Goal: Information Seeking & Learning: Find contact information

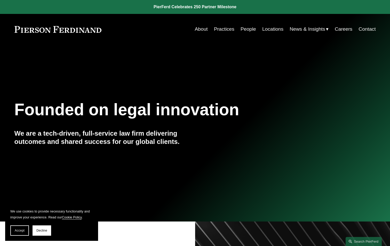
click at [247, 30] on link "People" at bounding box center [247, 29] width 15 height 10
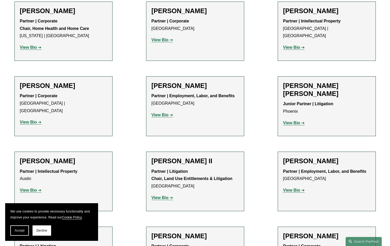
scroll to position [439, 0]
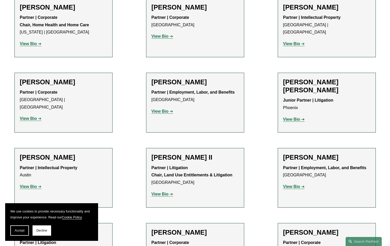
click at [163, 154] on h2 "[PERSON_NAME] II" at bounding box center [194, 158] width 87 height 8
click at [164, 192] on strong "View Bio" at bounding box center [159, 194] width 17 height 4
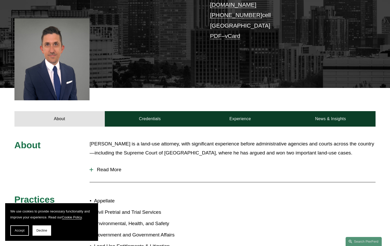
scroll to position [155, 0]
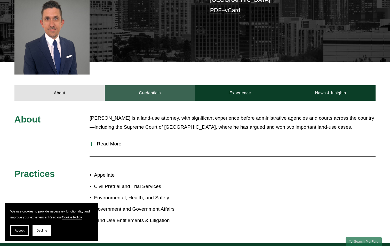
click at [154, 92] on link "Credentials" at bounding box center [150, 92] width 90 height 15
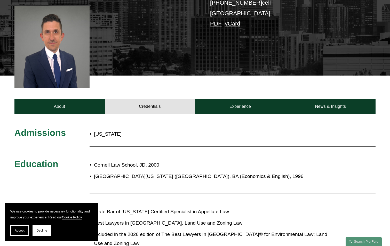
scroll to position [129, 0]
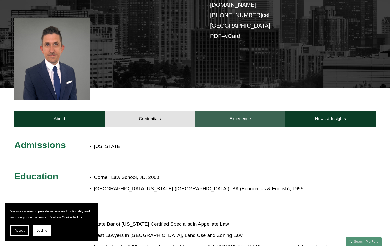
click at [225, 115] on link "Experience" at bounding box center [240, 118] width 90 height 15
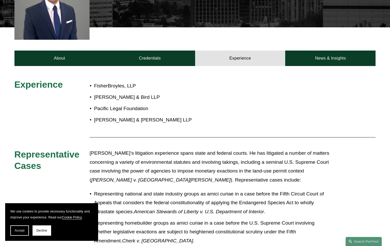
scroll to position [181, 0]
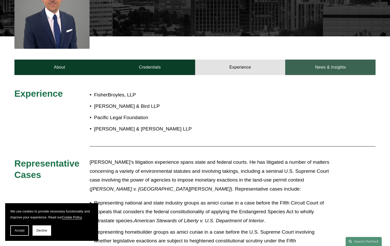
click at [328, 62] on link "News & Insights" at bounding box center [330, 67] width 90 height 15
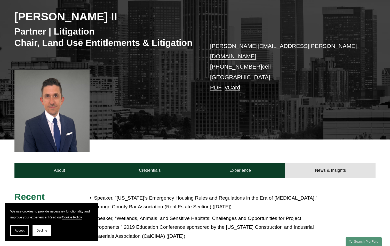
scroll to position [103, 0]
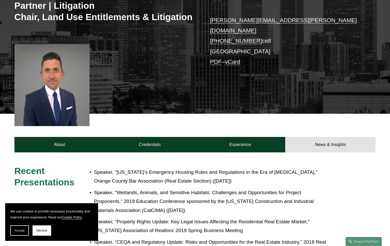
click at [45, 74] on div at bounding box center [51, 85] width 75 height 82
